Goal: Communication & Community: Answer question/provide support

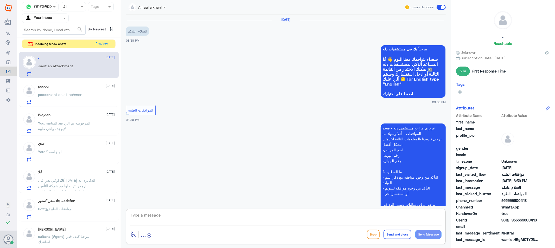
scroll to position [80, 0]
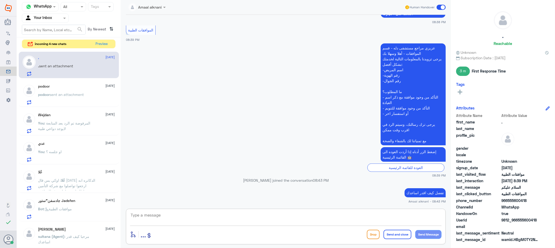
click at [198, 218] on textarea at bounding box center [285, 218] width 311 height 13
type textarea "نسعد دوما بخدمتكم ونتمنى لكم دوام الصحة والعافية"
click at [404, 234] on button "Send and close" at bounding box center [397, 234] width 28 height 9
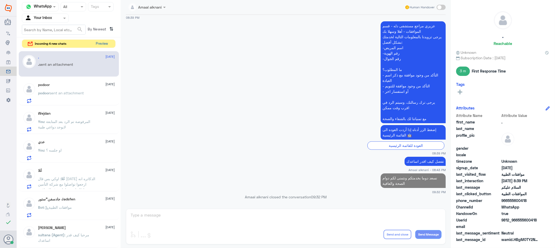
click at [101, 42] on button "Preview" at bounding box center [102, 44] width 16 height 8
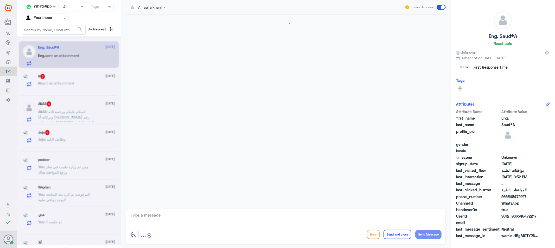
scroll to position [480, 0]
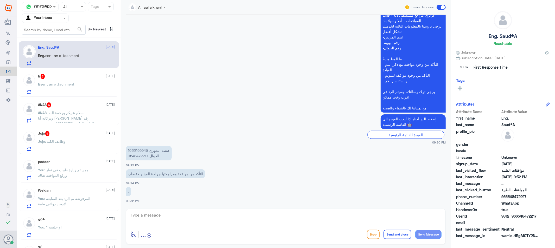
click at [139, 152] on p "عيشة الشهري 1022199945 الجوال 0548472217" at bounding box center [149, 153] width 46 height 15
copy p "1022199945"
click at [152, 216] on textarea at bounding box center [285, 218] width 311 height 13
click at [189, 216] on textarea at bounding box center [285, 218] width 311 height 13
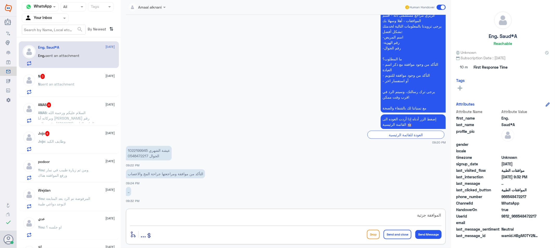
type textarea "الموافقة جزئية"
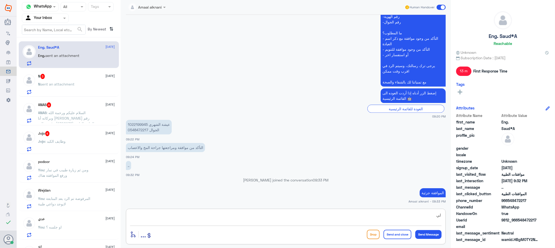
type textarea "ل"
type textarea "تمت ع بعض الخدمات"
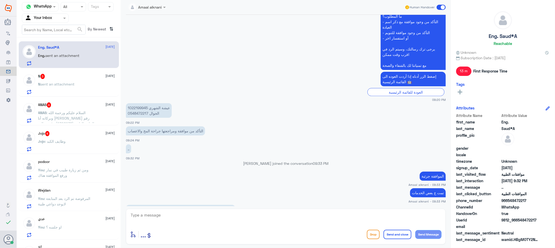
scroll to position [566, 0]
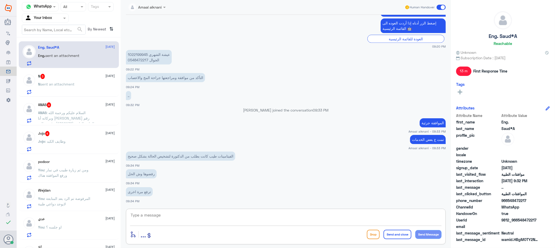
click at [66, 82] on span "sent an attachment" at bounding box center [58, 84] width 34 height 4
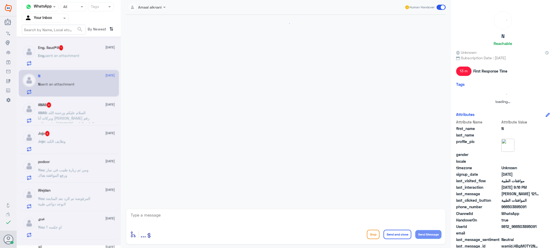
scroll to position [98, 0]
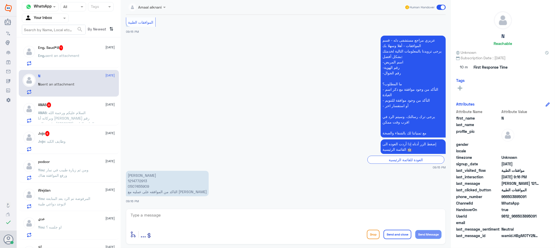
click at [64, 51] on div "Eng. Saud*A 1 [DATE] Eng. sent an attachment" at bounding box center [76, 55] width 77 height 21
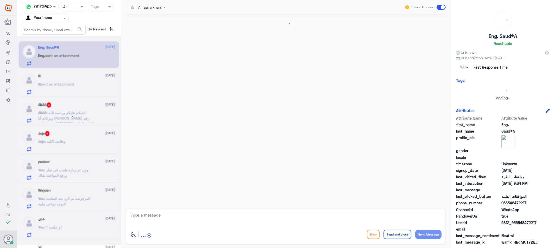
click at [201, 216] on textarea at bounding box center [285, 218] width 311 height 13
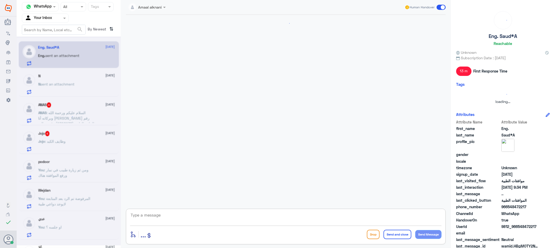
scroll to position [469, 0]
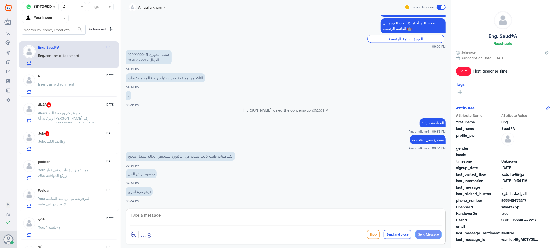
click at [217, 217] on textarea at bounding box center [285, 218] width 311 height 13
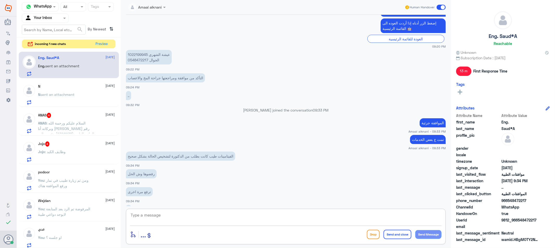
scroll to position [487, 0]
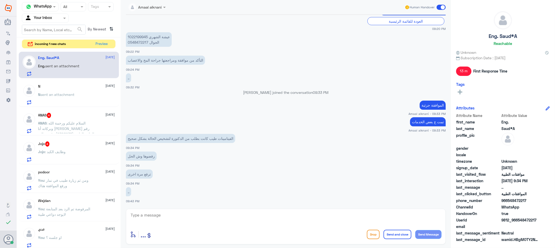
click at [45, 123] on span "ANAS" at bounding box center [42, 123] width 9 height 4
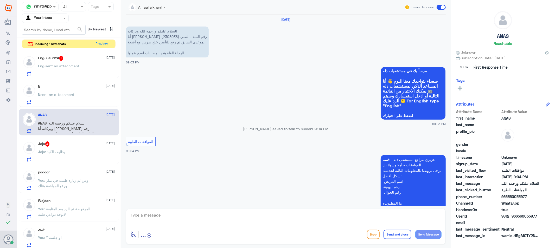
scroll to position [170, 0]
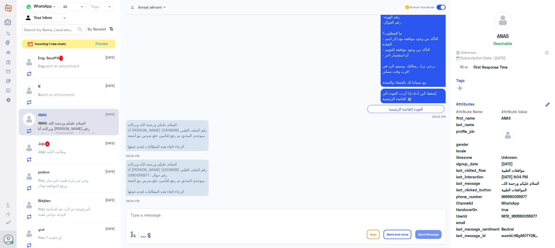
click at [177, 216] on textarea at bounding box center [285, 218] width 311 height 13
click at [139, 169] on p "السلام عليكم ورحمة الله وبركاته أنا [PERSON_NAME] رقم الملف الطبي (2308938) رقم…" at bounding box center [167, 178] width 83 height 36
copy p "2308938"
click at [139, 170] on p "السلام عليكم ورحمة الله وبركاته أنا [PERSON_NAME] رقم الملف الطبي (2308938) رقم…" at bounding box center [167, 178] width 83 height 36
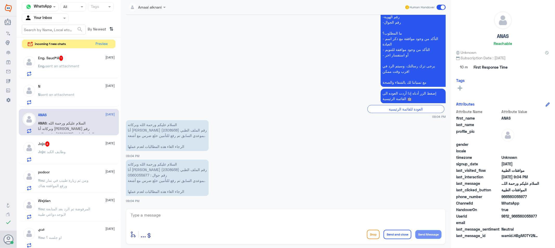
click at [139, 170] on p "السلام عليكم ورحمة الله وبركاته أنا [PERSON_NAME] رقم الملف الطبي (2308938) رقم…" at bounding box center [167, 178] width 83 height 36
click at [227, 221] on textarea at bounding box center [285, 218] width 311 height 13
type textarea "تم الالغاء"
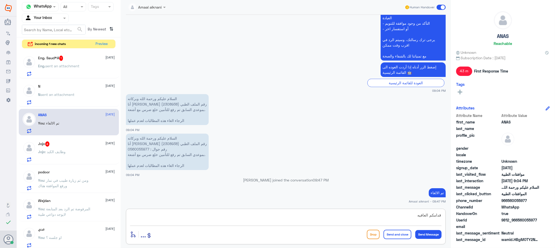
type textarea "قدامكم العافيه"
click at [400, 233] on button "Send and close" at bounding box center [397, 234] width 28 height 9
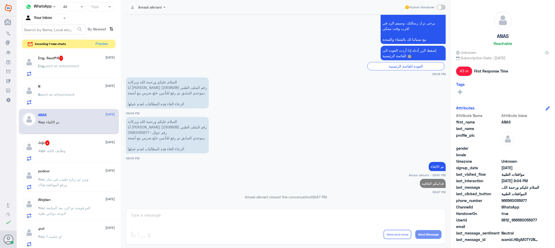
click at [81, 148] on div "Jojo 4 [DATE] Jojo : وظايف الكبد" at bounding box center [76, 150] width 77 height 21
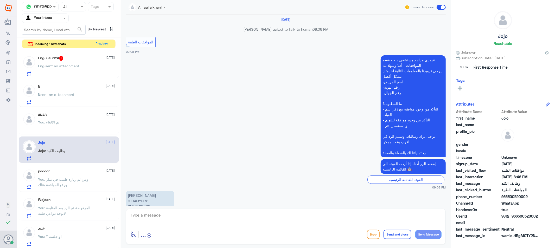
scroll to position [448, 0]
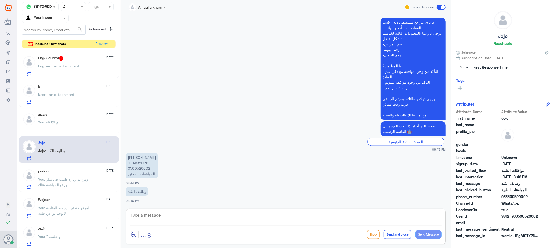
click at [172, 220] on textarea at bounding box center [285, 218] width 311 height 13
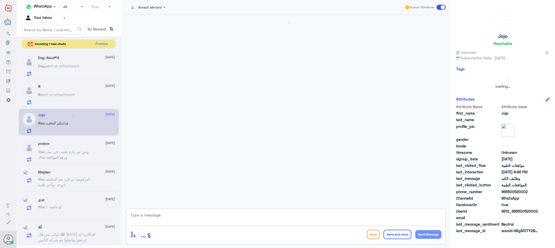
scroll to position [352, 0]
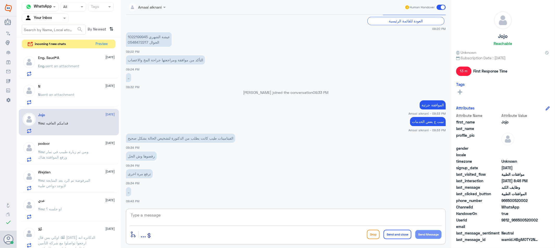
click at [58, 96] on span "sent an attachment" at bounding box center [58, 94] width 34 height 4
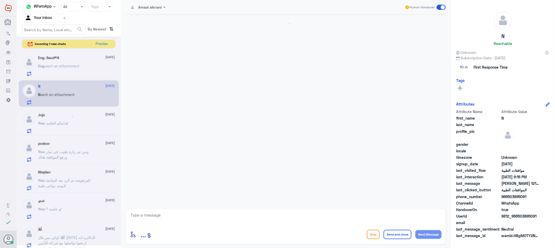
scroll to position [98, 0]
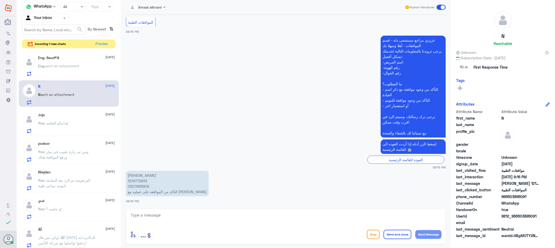
click at [141, 187] on p "[PERSON_NAME] 1214772913 0507455909 التاكد من الموافقه على عمليه مع [PERSON_NAM…" at bounding box center [167, 183] width 83 height 25
click at [66, 156] on p "You : ومن ثم زيارة طبيب في نمار ورفع الموافقة هناك" at bounding box center [67, 155] width 59 height 13
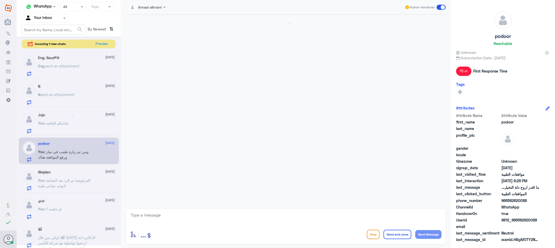
scroll to position [479, 0]
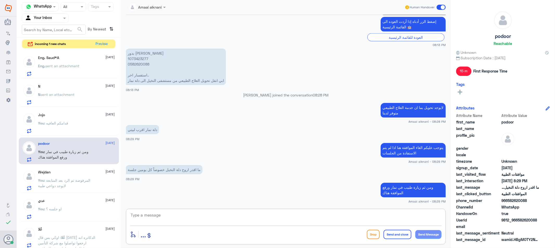
click at [161, 217] on textarea at bounding box center [285, 218] width 311 height 13
type textarea "قدامكم العافية"
click at [393, 237] on button "Send and close" at bounding box center [397, 234] width 28 height 9
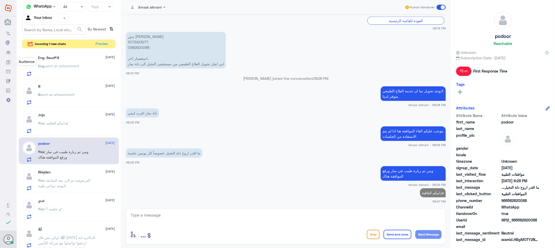
scroll to position [494, 0]
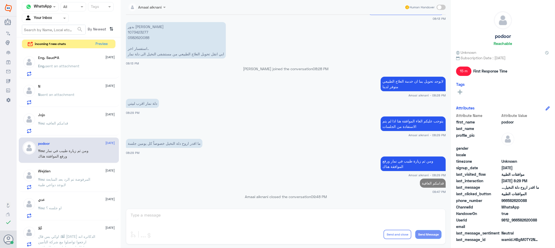
click at [72, 100] on p "N sent an attachment" at bounding box center [56, 98] width 36 height 13
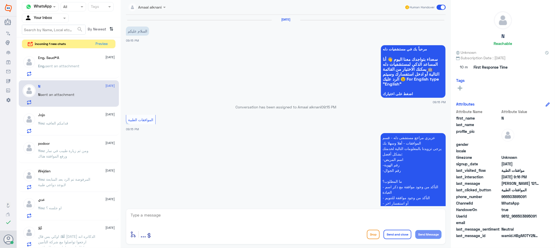
scroll to position [98, 0]
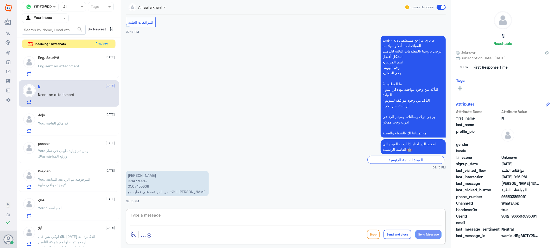
click at [167, 221] on textarea at bounding box center [285, 218] width 311 height 13
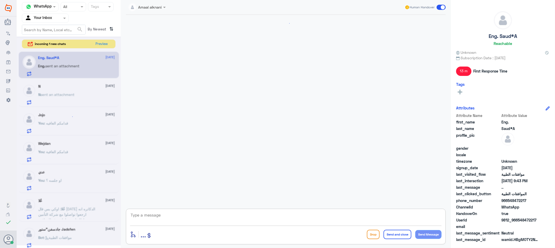
scroll to position [352, 0]
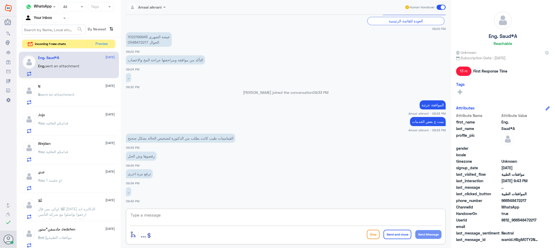
click at [133, 44] on p "عيشة الشهري 1022199945 الجوال 0548472217" at bounding box center [149, 39] width 46 height 15
drag, startPoint x: 133, startPoint y: 44, endPoint x: 133, endPoint y: 50, distance: 6.0
click at [133, 44] on p "عيشة الشهري 1022199945 الجوال 0548472217" at bounding box center [149, 39] width 46 height 15
copy p "0548472217"
click at [50, 236] on span ": موافقات الطبية" at bounding box center [58, 237] width 28 height 4
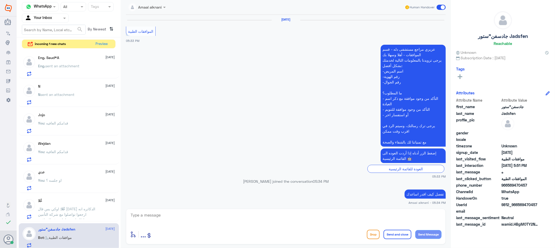
scroll to position [508, 0]
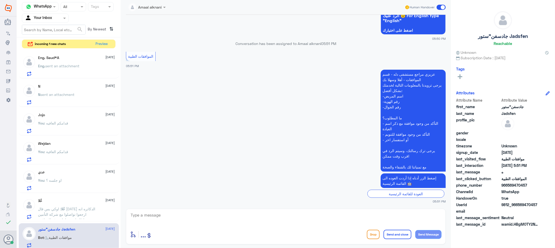
click at [190, 227] on div "enter flow name ... Drop Send and close Send Message" at bounding box center [286, 227] width 320 height 36
click at [185, 219] on textarea at bounding box center [285, 218] width 311 height 13
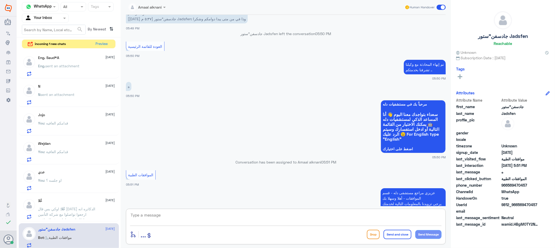
scroll to position [393, 0]
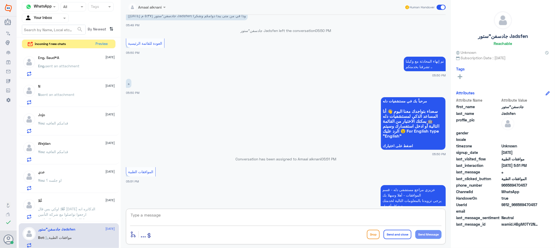
click at [40, 60] on h5 "Eng. Saud*A" at bounding box center [48, 58] width 21 height 4
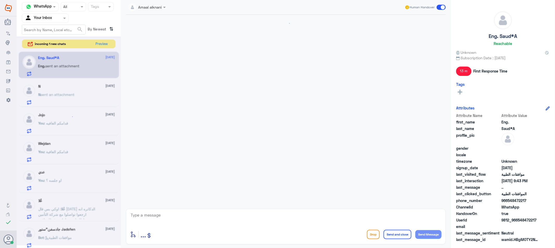
scroll to position [352, 0]
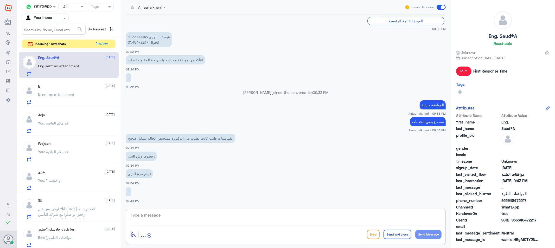
click at [159, 212] on textarea at bounding box center [285, 218] width 311 height 13
type textarea "تمت متابعتها الان مره اخرى"
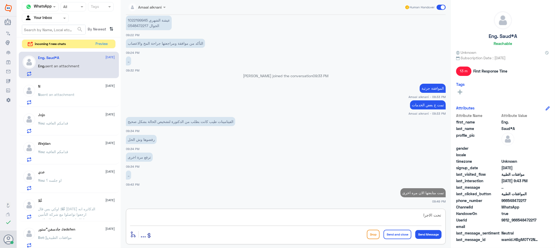
type textarea "تحت الاجراء"
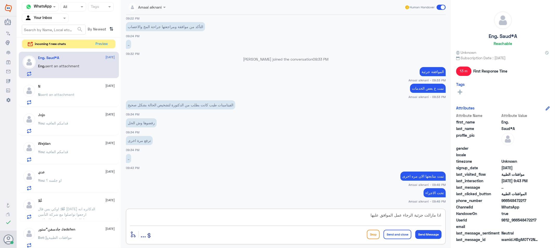
type textarea "اذا مازالت جزئية الرجاء عمل الموافق عليها"
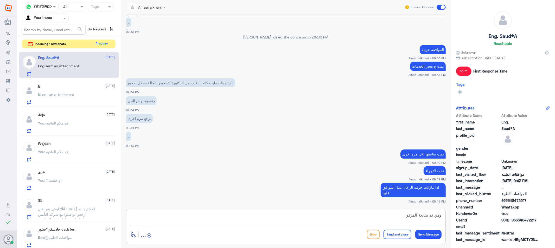
type textarea "ومن ثم متابعة المرفوض"
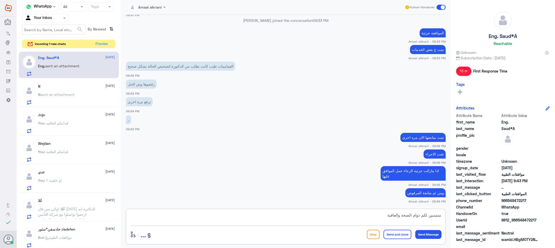
type textarea "متمننين لكم دوام الصحة والعافية"
click at [404, 231] on button "Send and close" at bounding box center [397, 234] width 28 height 9
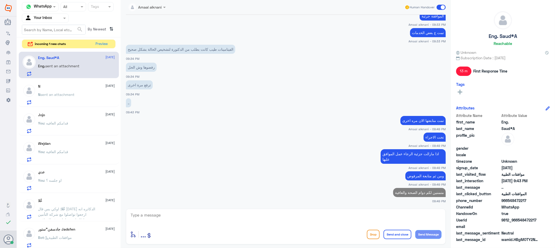
scroll to position [439, 0]
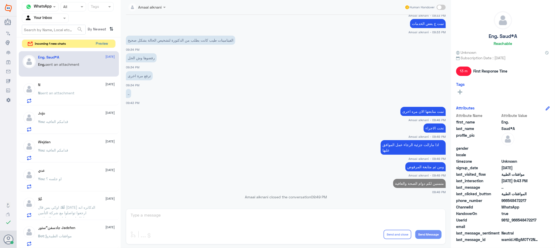
click at [105, 45] on button "Preview" at bounding box center [102, 44] width 16 height 8
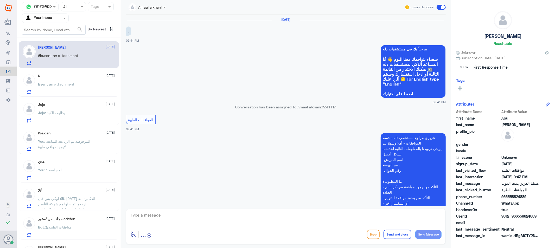
scroll to position [176, 0]
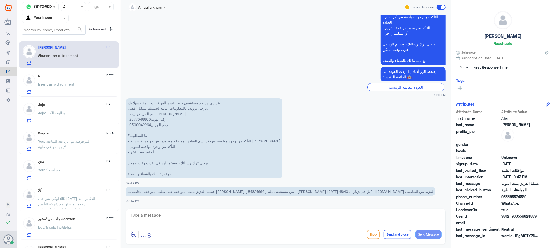
click at [274, 189] on span "عميلنا العزيز ,تمت الموافقة على طلب الموافقة الخاصة بــ [PERSON_NAME] ( 8482466…" at bounding box center [280, 191] width 305 height 4
copy span "84824666"
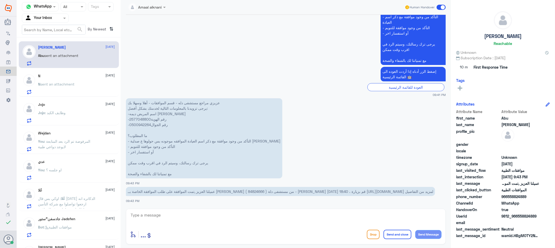
click at [193, 217] on textarea at bounding box center [285, 218] width 311 height 13
paste textarea "84824666"
type textarea "84824666 هذا الطلب بخصوص دواء موافق عليه"
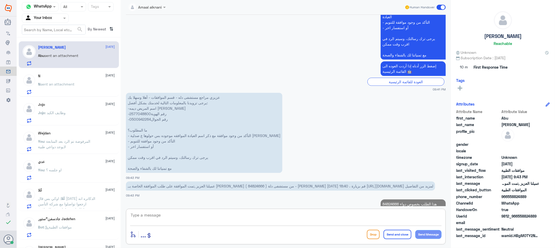
scroll to position [198, 0]
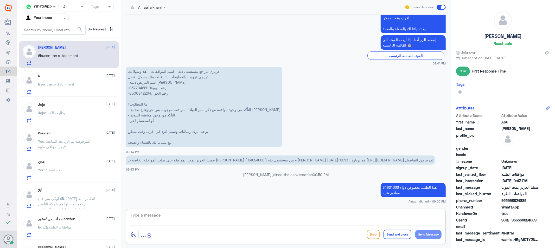
drag, startPoint x: 316, startPoint y: 217, endPoint x: 312, endPoint y: 219, distance: 5.4
click at [316, 217] on textarea at bounding box center [285, 218] width 311 height 13
paste textarea "Ferose Syrup 10MG/1ML, 100ML/Bottle"
type textarea "Ferose Syrup 10MG/1ML, 100ML/Bottle"
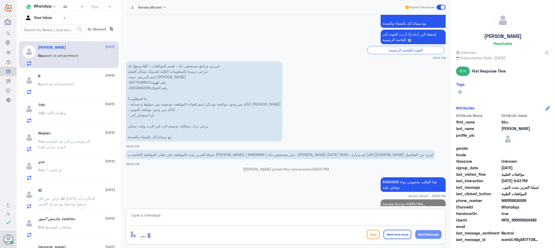
scroll to position [220, 0]
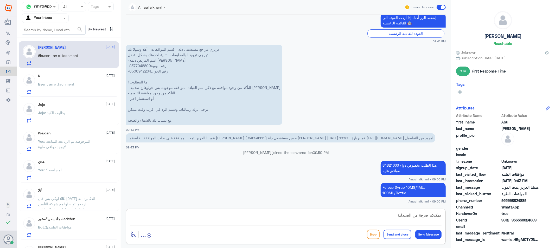
type textarea "يمكنكم صرفة من الصيدلية"
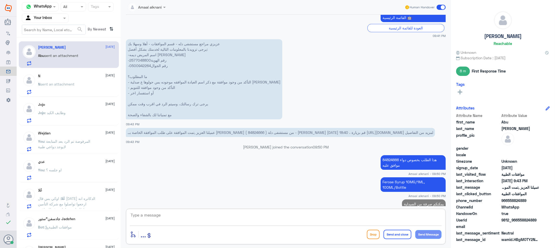
scroll to position [237, 0]
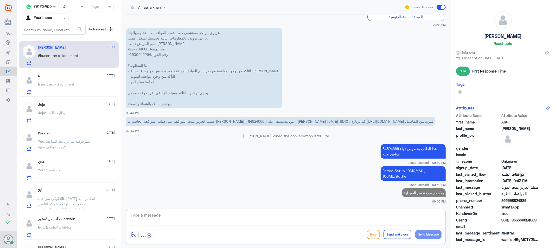
click at [74, 81] on div "N [DATE] N sent an attachment" at bounding box center [76, 84] width 77 height 21
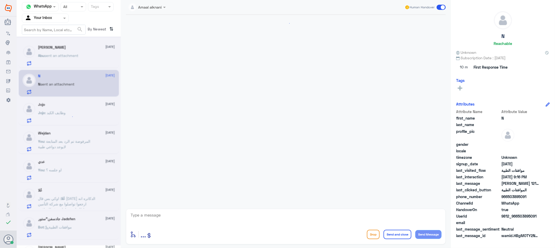
scroll to position [98, 0]
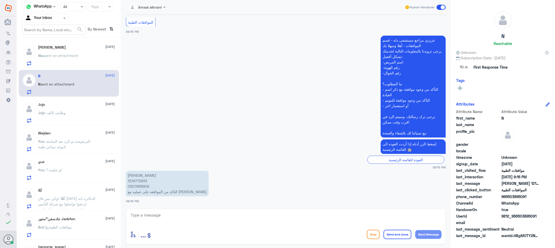
click at [141, 186] on p "[PERSON_NAME] 1214772913 0507455909 التاكد من الموافقه على عمليه مع [PERSON_NAM…" at bounding box center [167, 183] width 83 height 25
drag, startPoint x: 141, startPoint y: 186, endPoint x: 169, endPoint y: 199, distance: 30.8
click at [141, 186] on p "[PERSON_NAME] 1214772913 0507455909 التاكد من الموافقه على عمليه مع [PERSON_NAM…" at bounding box center [167, 183] width 83 height 25
copy p "0507455909"
click at [190, 212] on textarea at bounding box center [285, 218] width 311 height 13
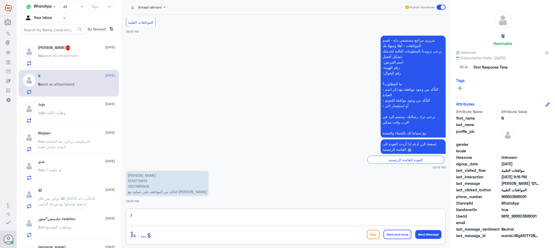
type textarea "j"
type textarea "تم رفع بياناتكم للفريق المختص بالعمليات"
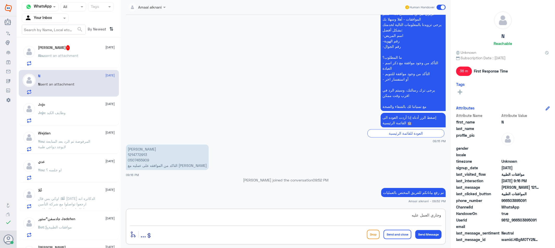
type textarea "وجاري العمل عليه"
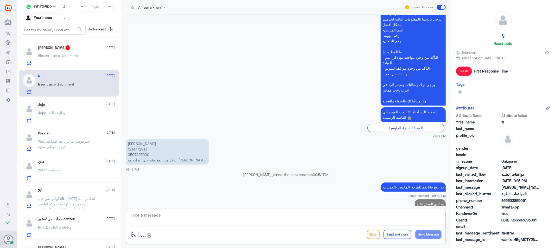
scroll to position [137, 0]
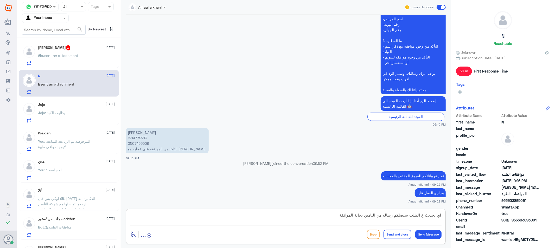
type textarea "اي تحديث ع الطلب ستصلكم رساله من التامين بحالة الموافقة"
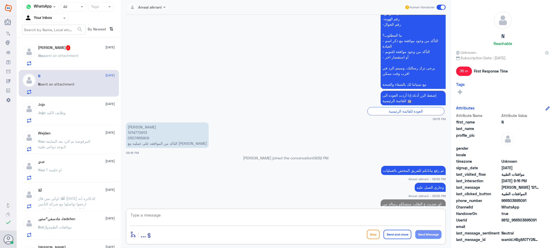
scroll to position [159, 0]
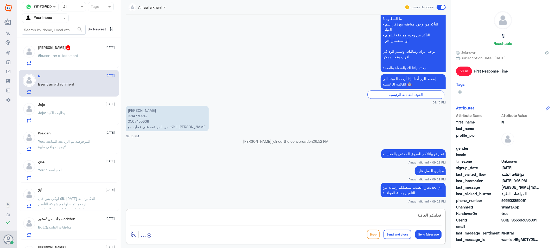
type textarea "قدامكم العافية"
click at [398, 234] on button "Send and close" at bounding box center [397, 234] width 28 height 9
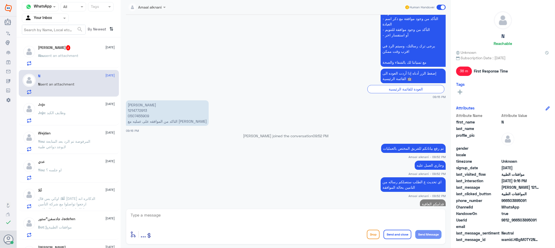
scroll to position [175, 0]
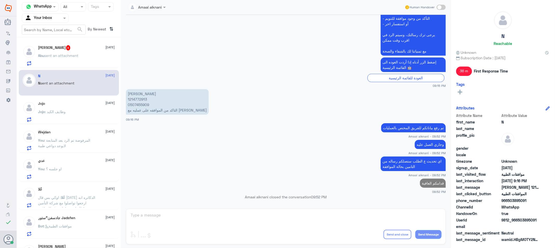
click at [83, 57] on div "Abu sent an attachment" at bounding box center [76, 60] width 77 height 12
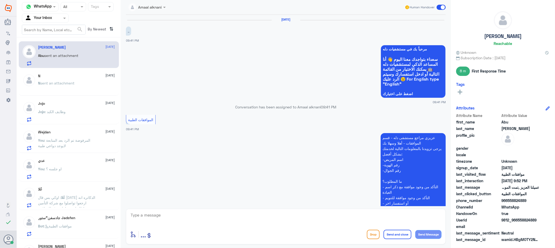
scroll to position [317, 0]
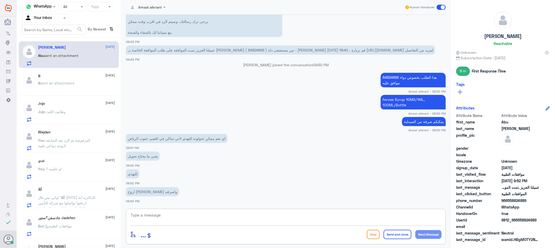
click at [160, 216] on textarea at bounding box center [285, 218] width 311 height 13
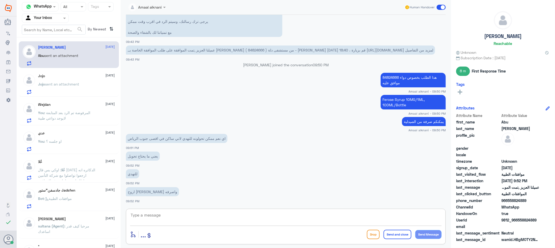
click at [170, 211] on div "enter flow name ... Drop Send and close Send Message" at bounding box center [286, 227] width 320 height 36
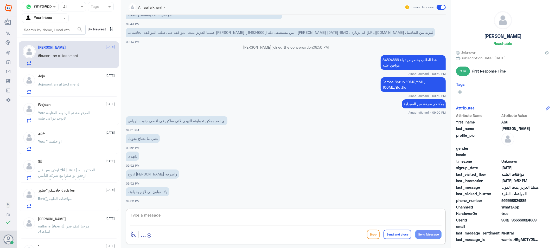
click at [170, 217] on textarea at bounding box center [285, 218] width 311 height 13
type textarea "اذا الدواء متوفر لدينا"
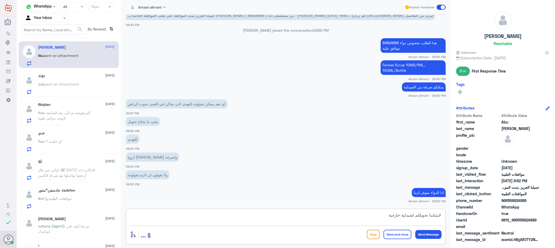
type textarea "لايمكننا تحويلكم لصيدلية خارجية"
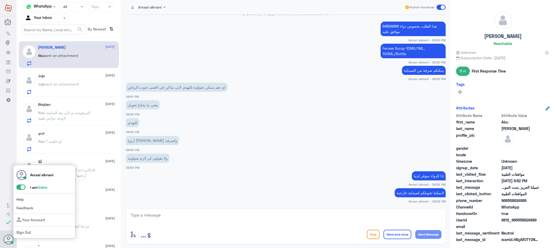
click at [20, 188] on span at bounding box center [20, 187] width 9 height 5
click at [0, 0] on input "checkbox" at bounding box center [0, 0] width 0 height 0
click at [26, 233] on link "Sign Out" at bounding box center [23, 232] width 15 height 4
